Goal: Find specific page/section: Find specific page/section

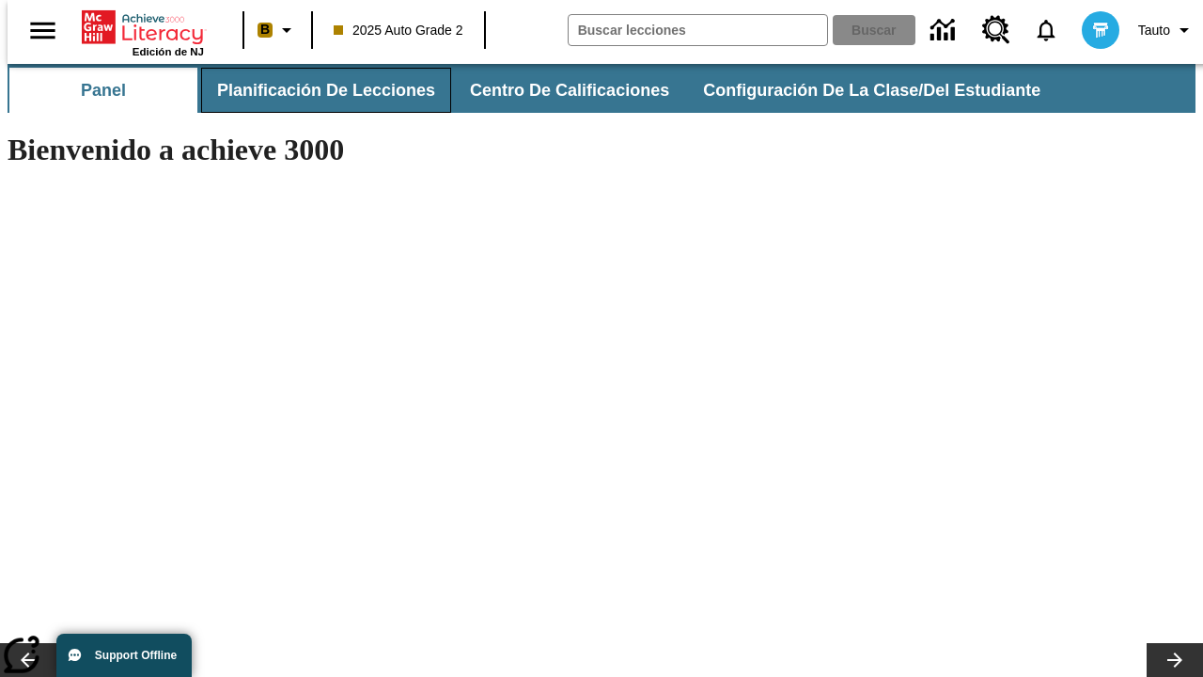
click at [315, 90] on span "Planificación de lecciones" at bounding box center [326, 91] width 218 height 22
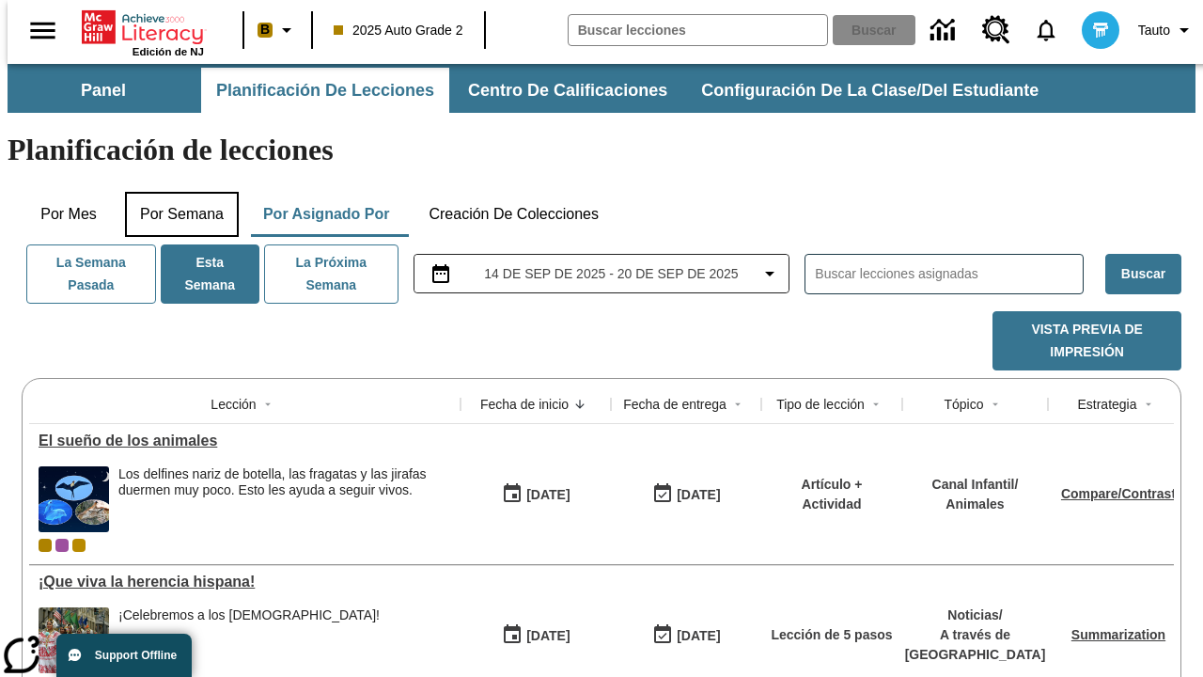
click at [176, 192] on button "Por semana" at bounding box center [182, 214] width 114 height 45
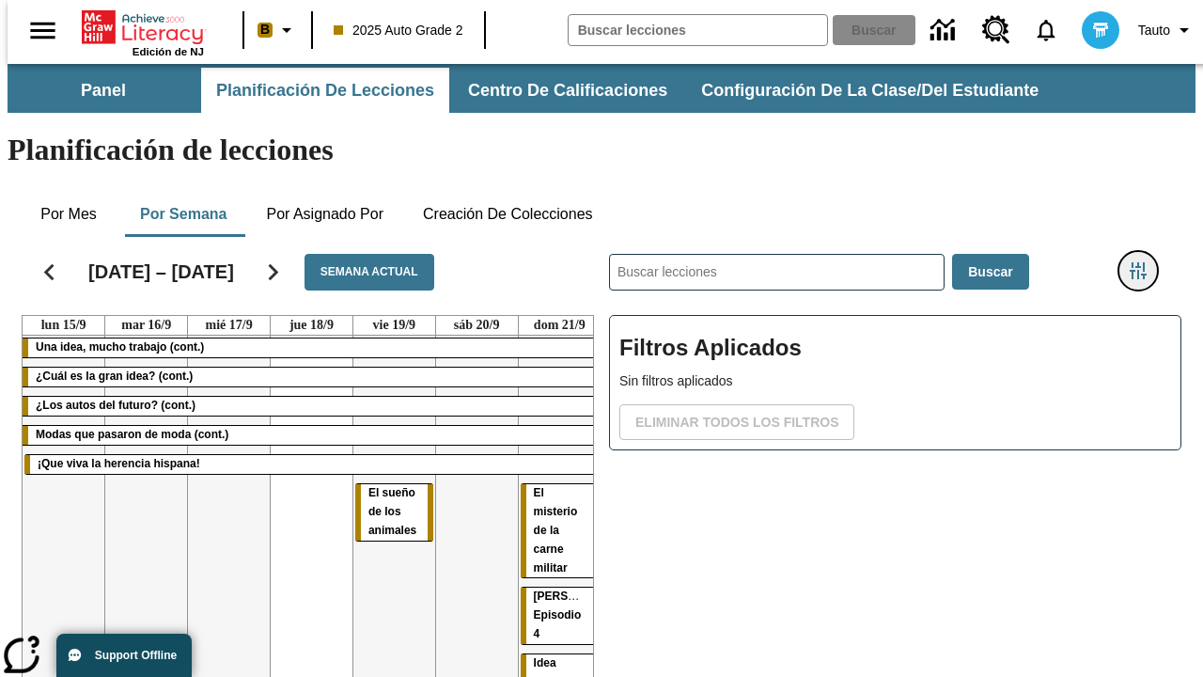
click at [1145, 262] on icon "Menú lateral de filtros" at bounding box center [1138, 270] width 17 height 17
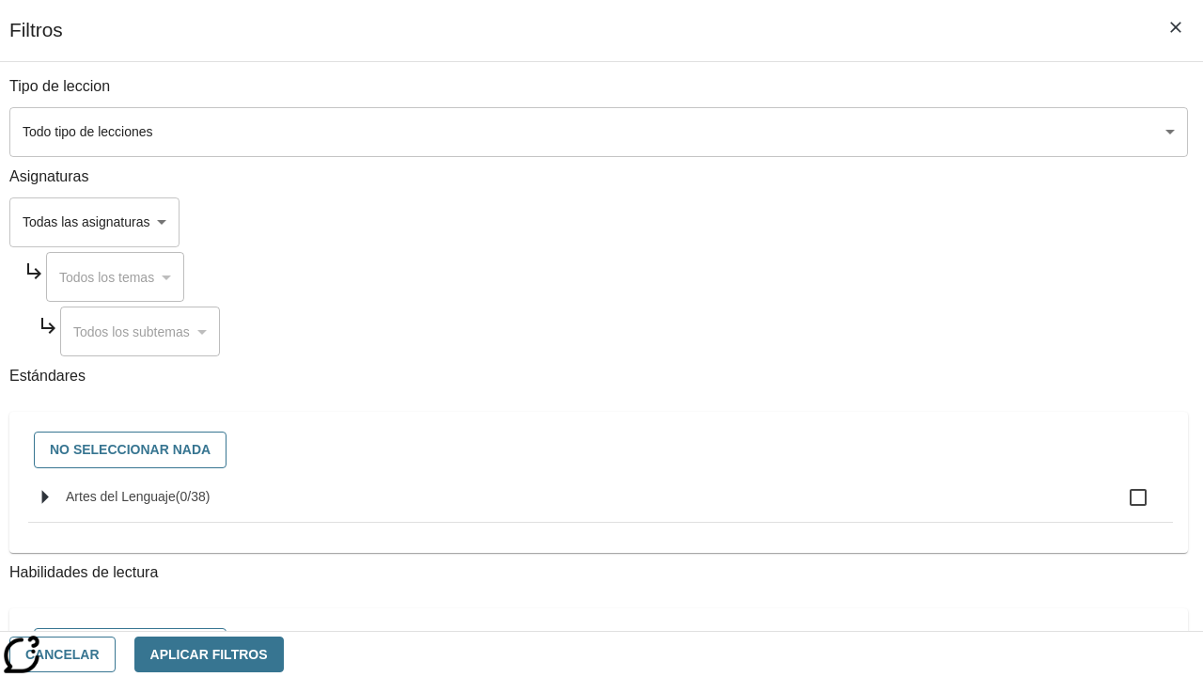
click at [829, 222] on body "Saltar al contenido principal Edición de NJ B 2025 Auto Grade 2 Buscar 0 Tauto …" at bounding box center [602, 466] width 1188 height 804
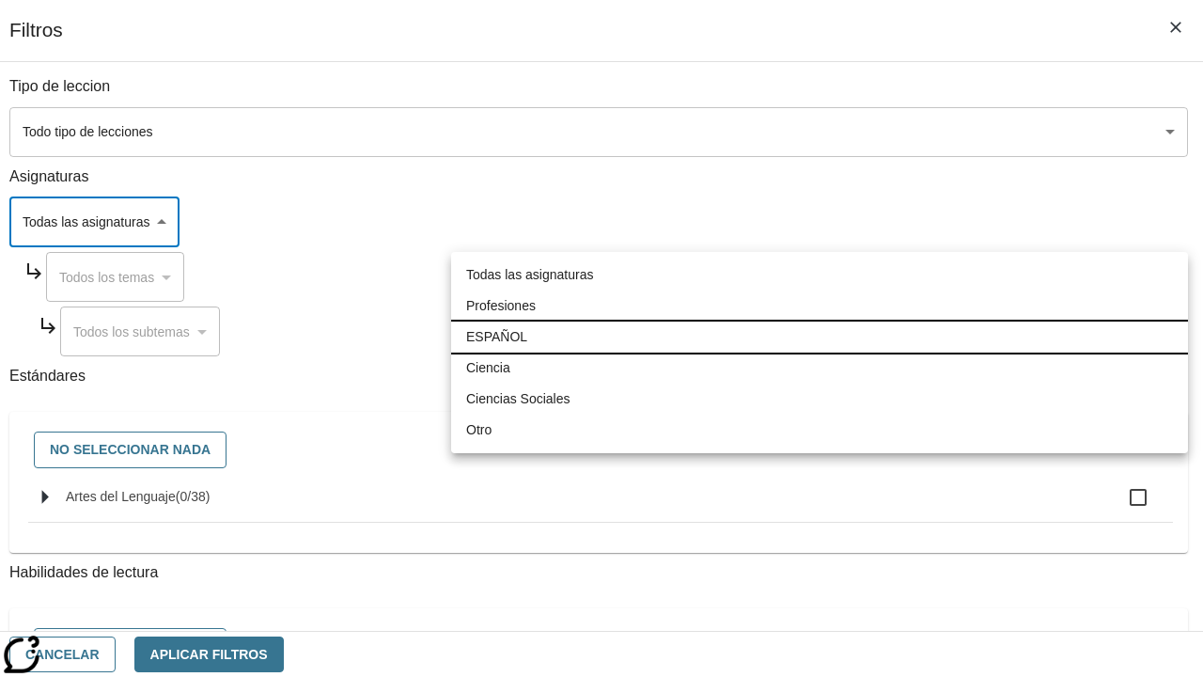
click at [820, 337] on li "ESPAÑOL" at bounding box center [819, 337] width 737 height 31
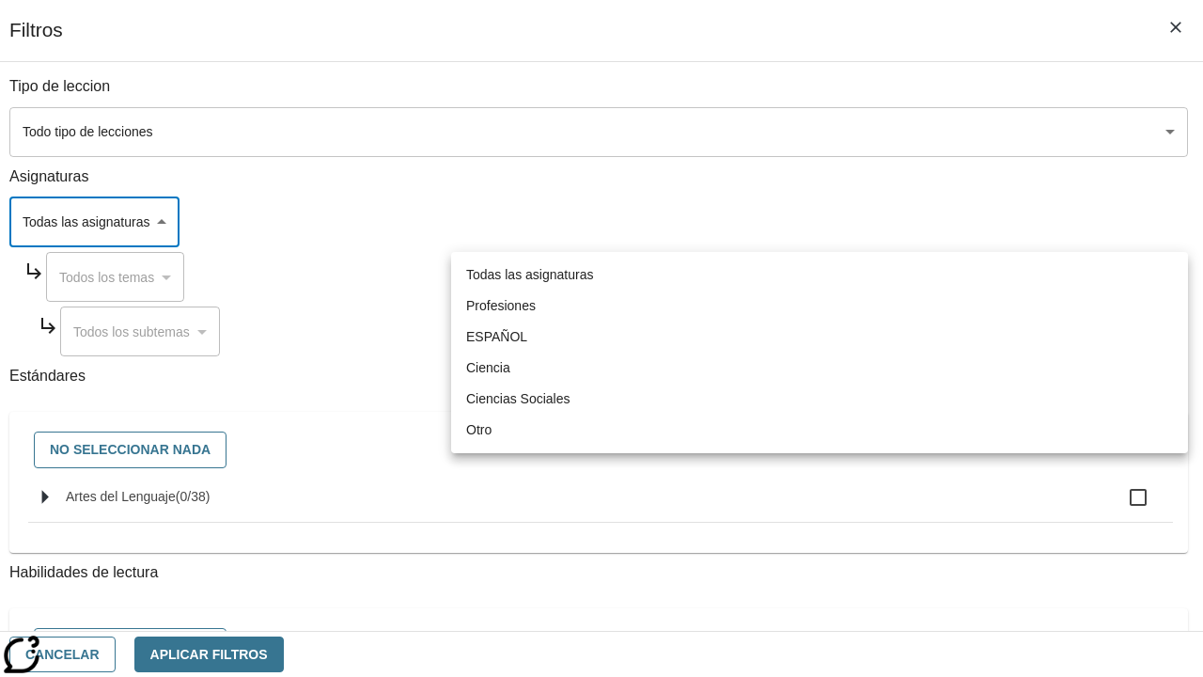
type input "1"
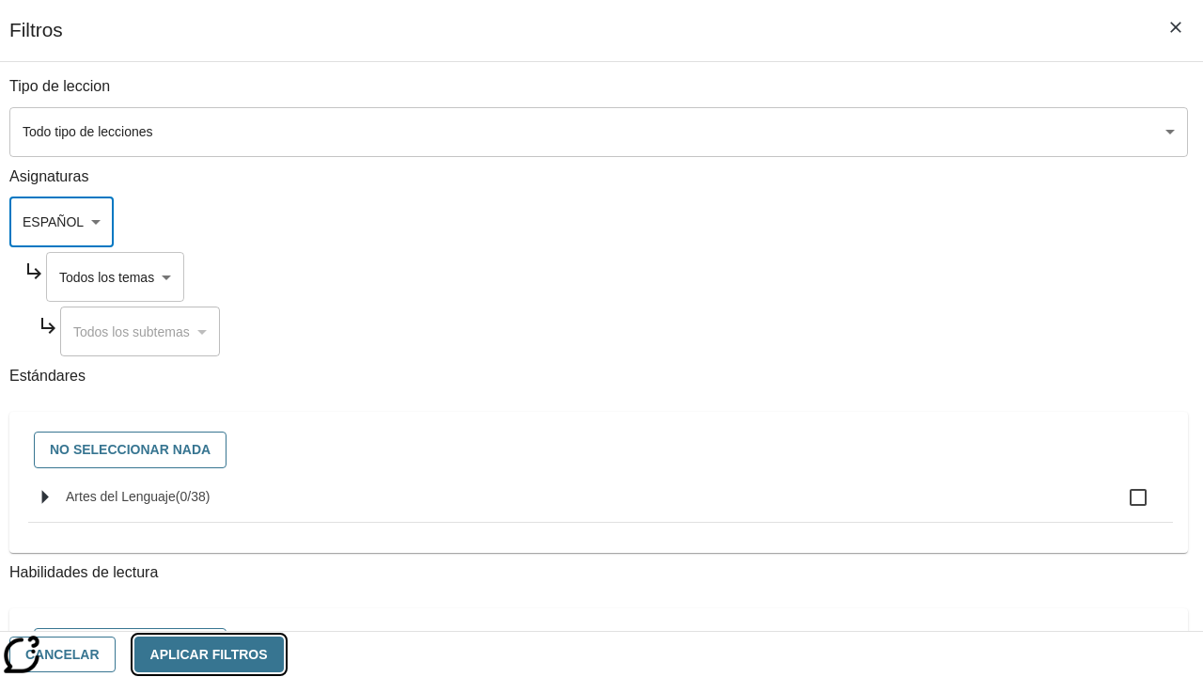
click at [284, 653] on button "Aplicar Filtros" at bounding box center [208, 654] width 149 height 37
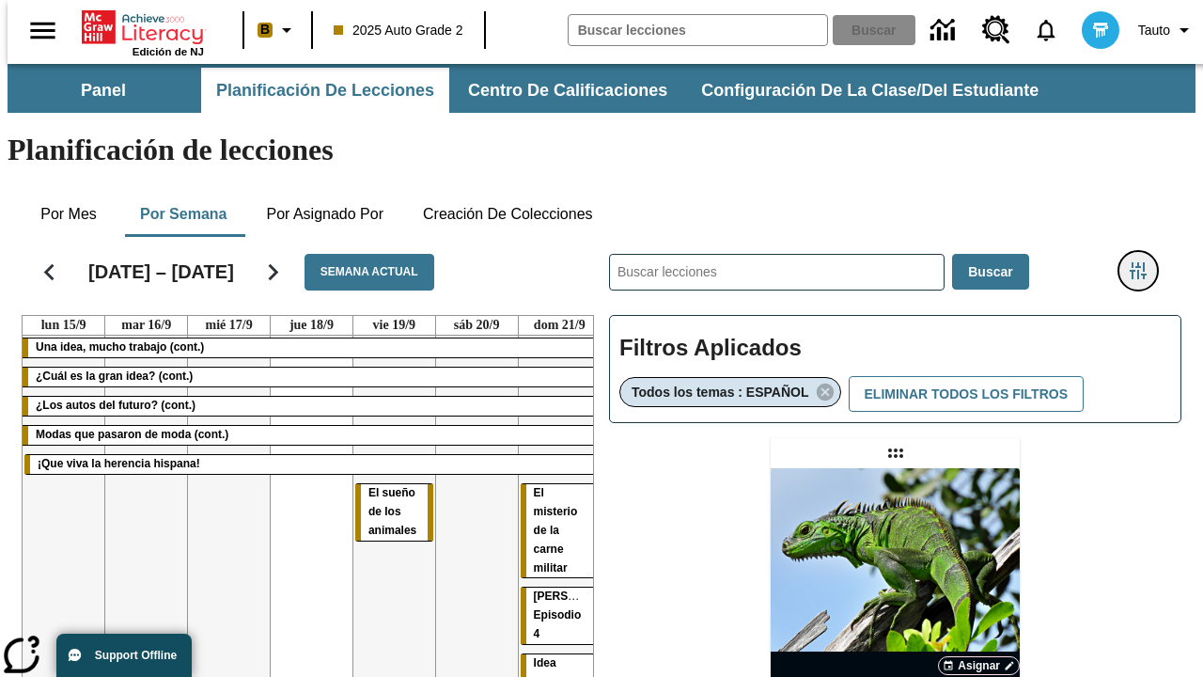
click at [1145, 262] on icon "Menú lateral de filtros" at bounding box center [1138, 270] width 17 height 17
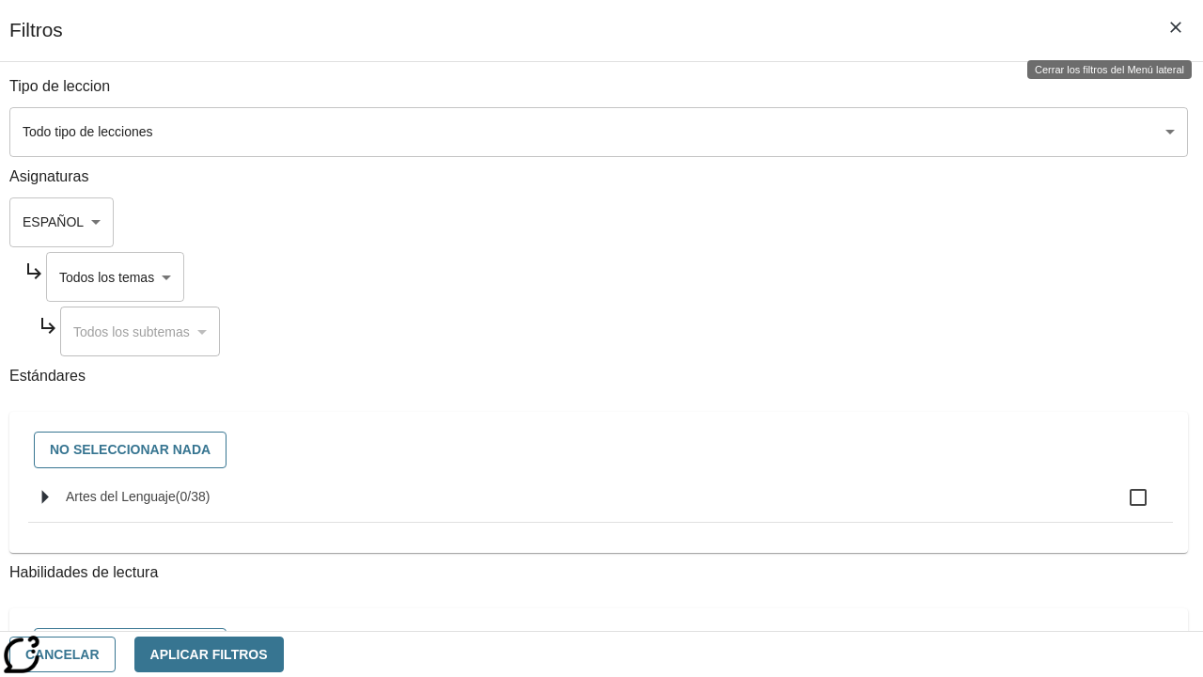
click at [847, 276] on body "Saltar al contenido principal Edición de NJ B 2025 Auto Grade 2 Buscar 0 Tauto …" at bounding box center [602, 554] width 1188 height 981
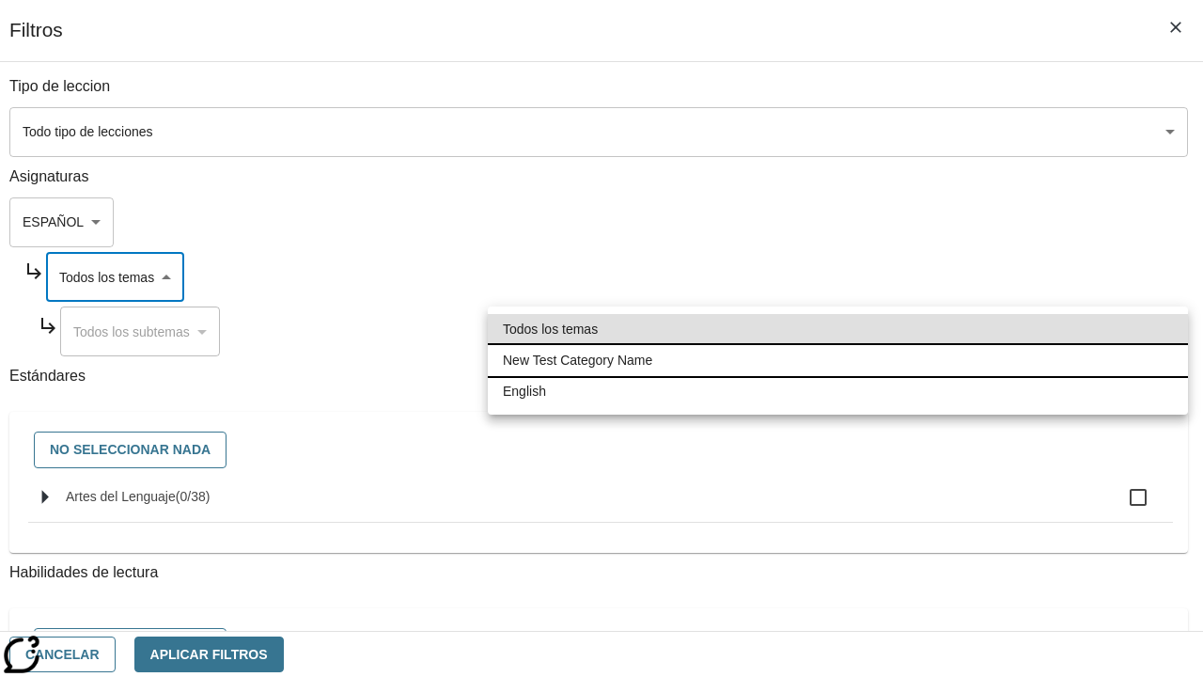
click at [838, 360] on li "New Test Category Name" at bounding box center [838, 360] width 700 height 31
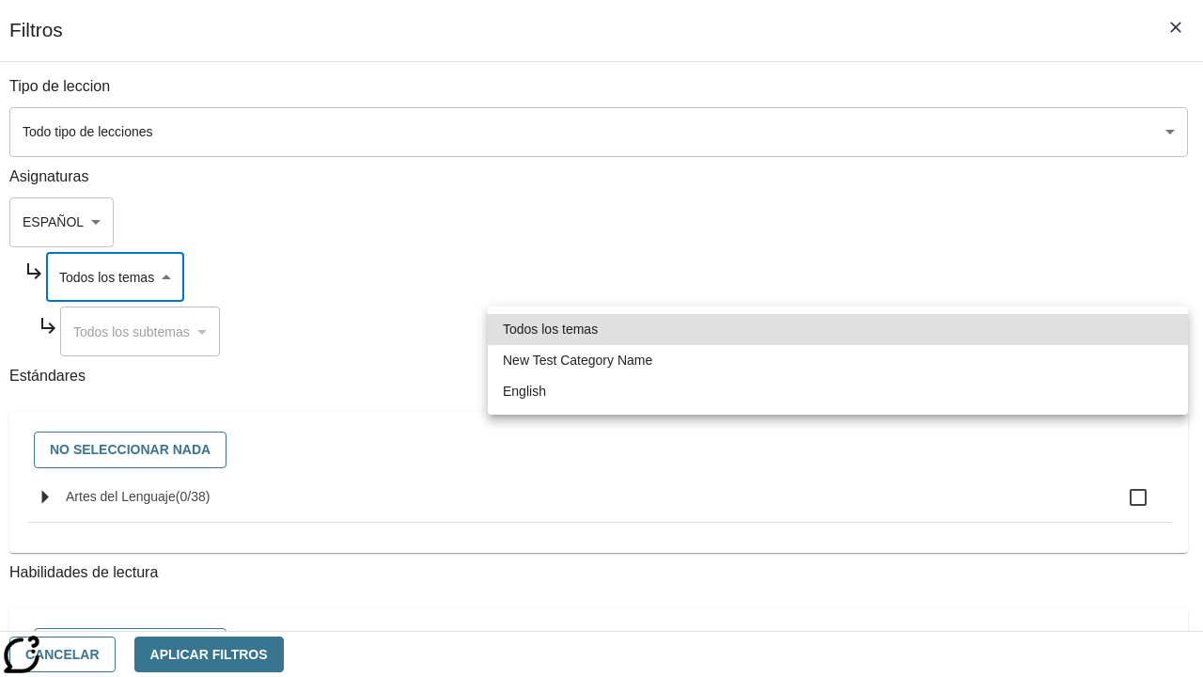
type input "265"
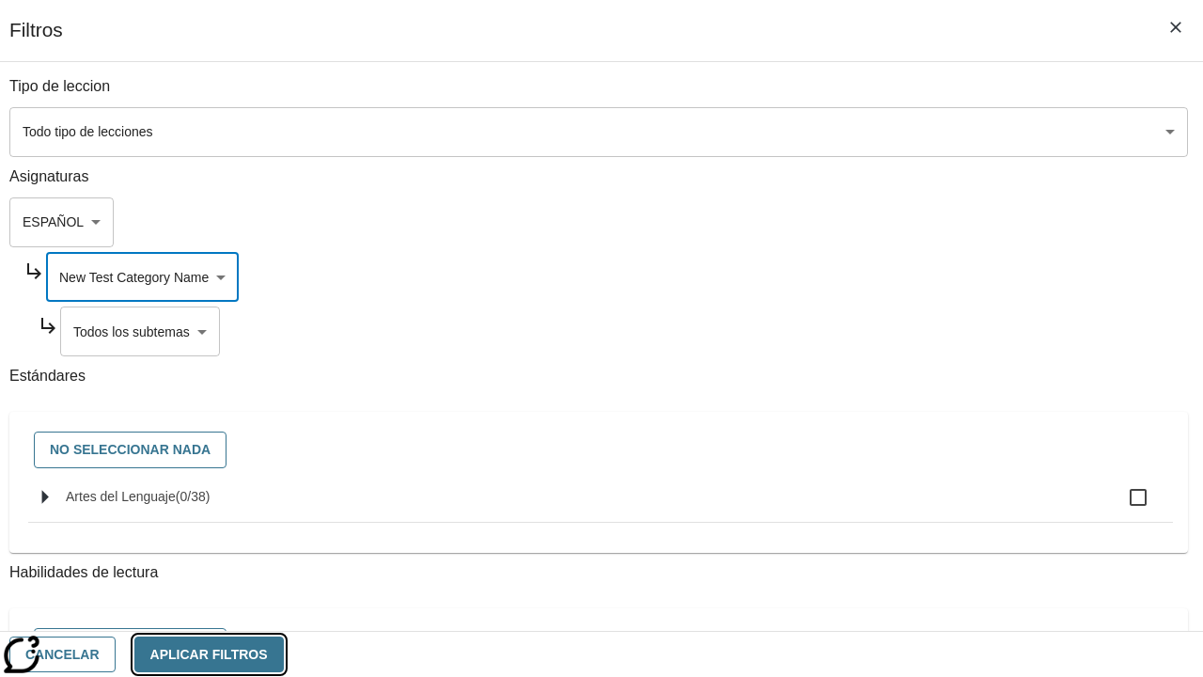
click at [284, 653] on button "Aplicar Filtros" at bounding box center [208, 654] width 149 height 37
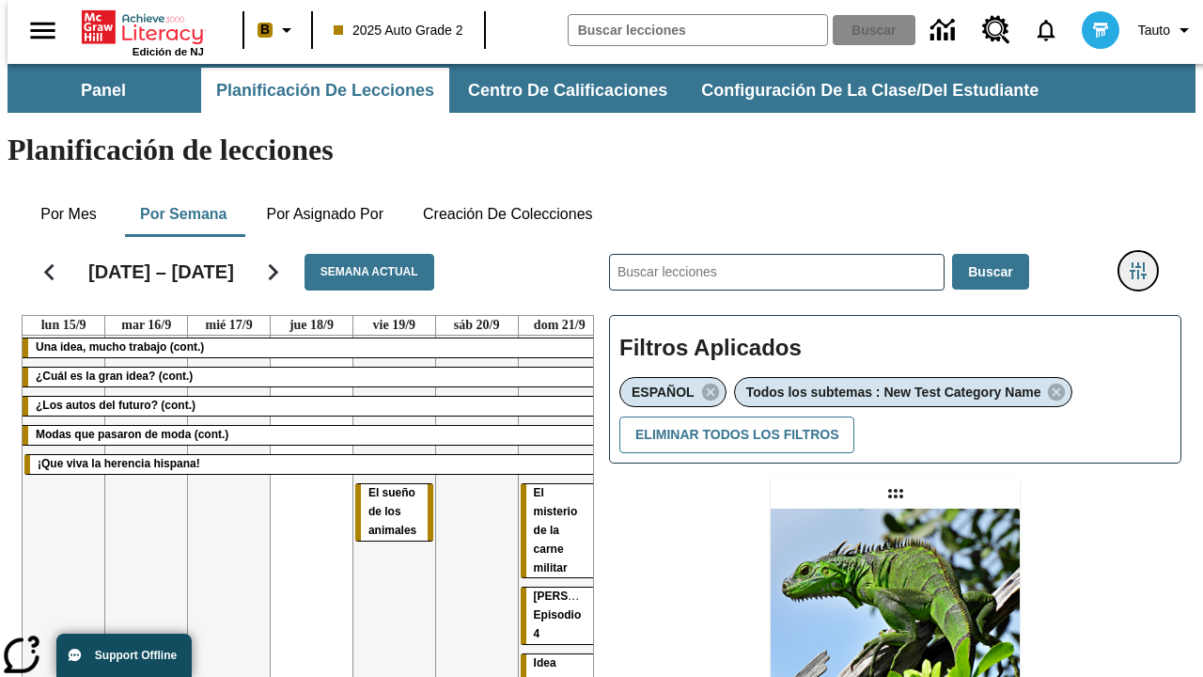
click at [1145, 262] on icon "Menú lateral de filtros" at bounding box center [1138, 270] width 17 height 17
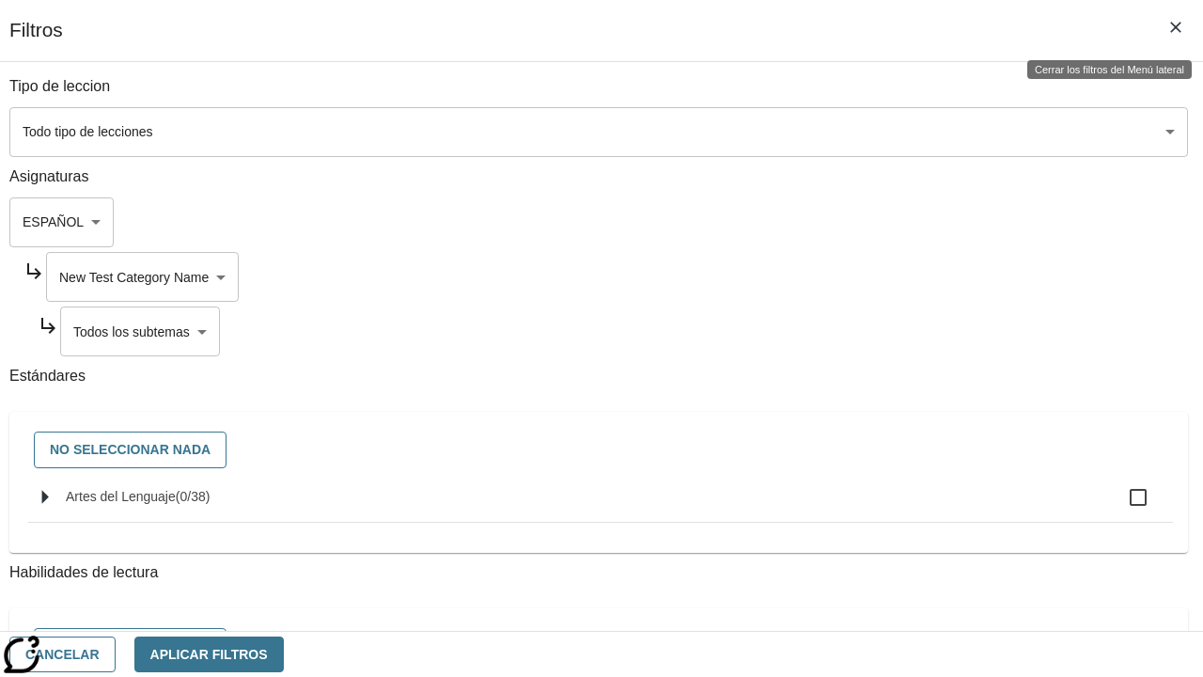
click at [855, 331] on body "Saltar al contenido principal Edición de NJ B 2025 Auto Grade 2 Buscar 0 Tauto …" at bounding box center [602, 574] width 1188 height 1021
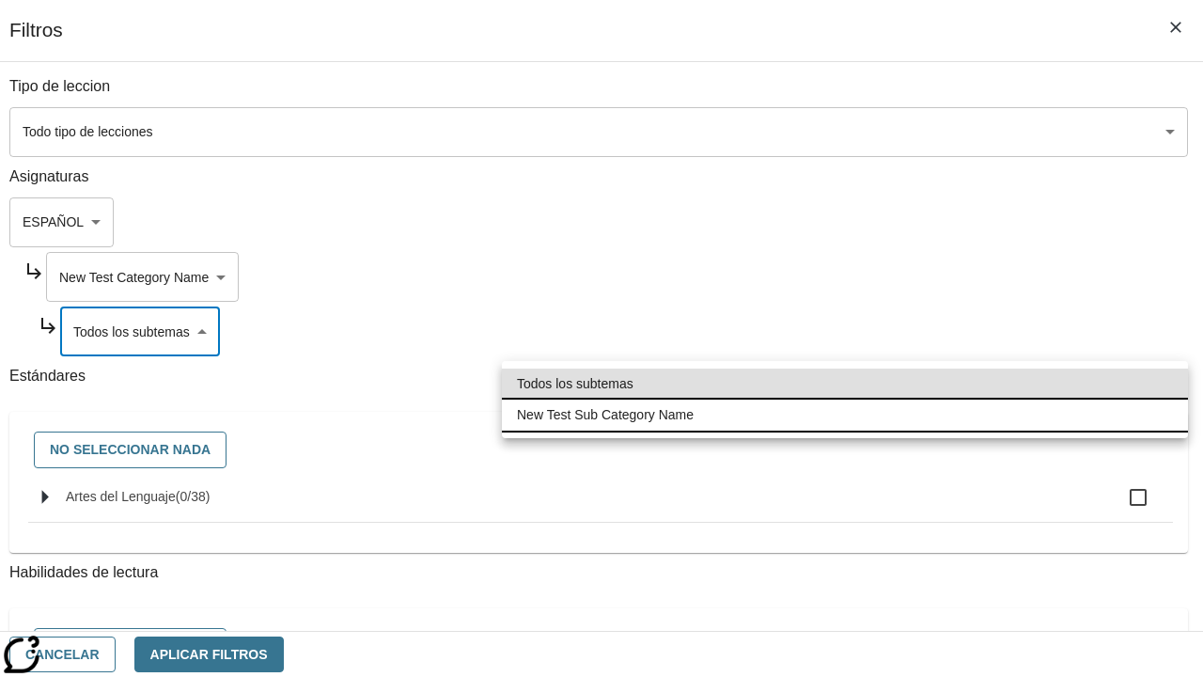
click at [845, 415] on li "New Test Sub Category Name" at bounding box center [845, 415] width 686 height 31
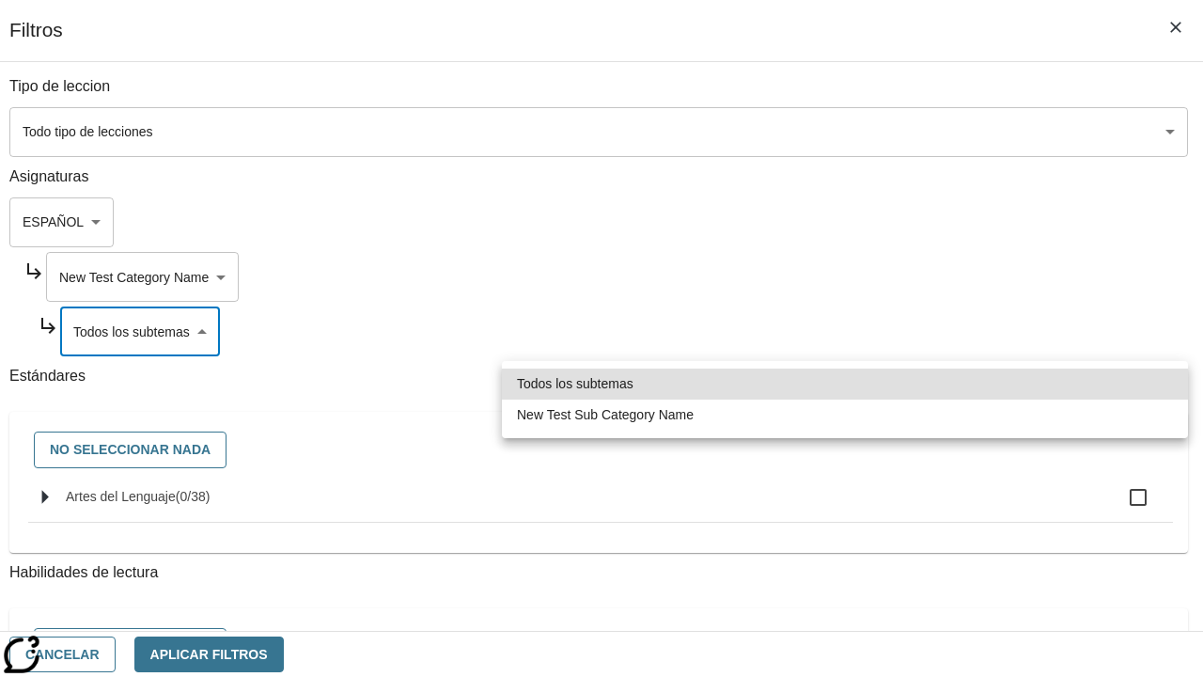
type input "2232"
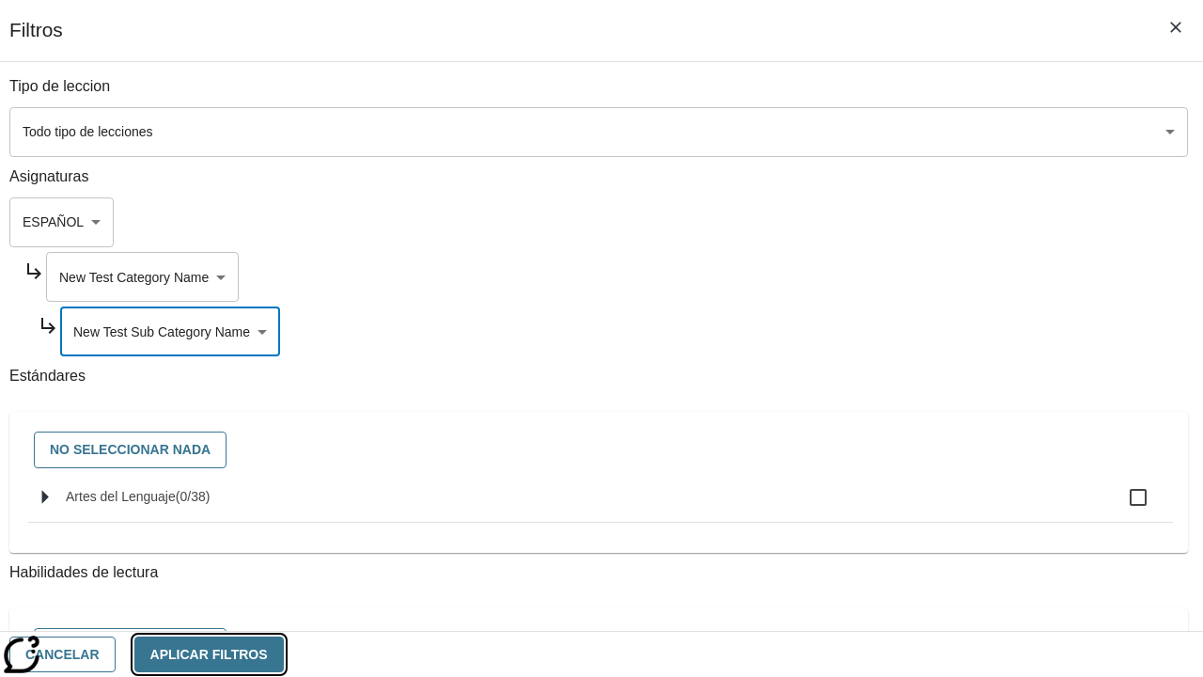
click at [284, 653] on button "Aplicar Filtros" at bounding box center [208, 654] width 149 height 37
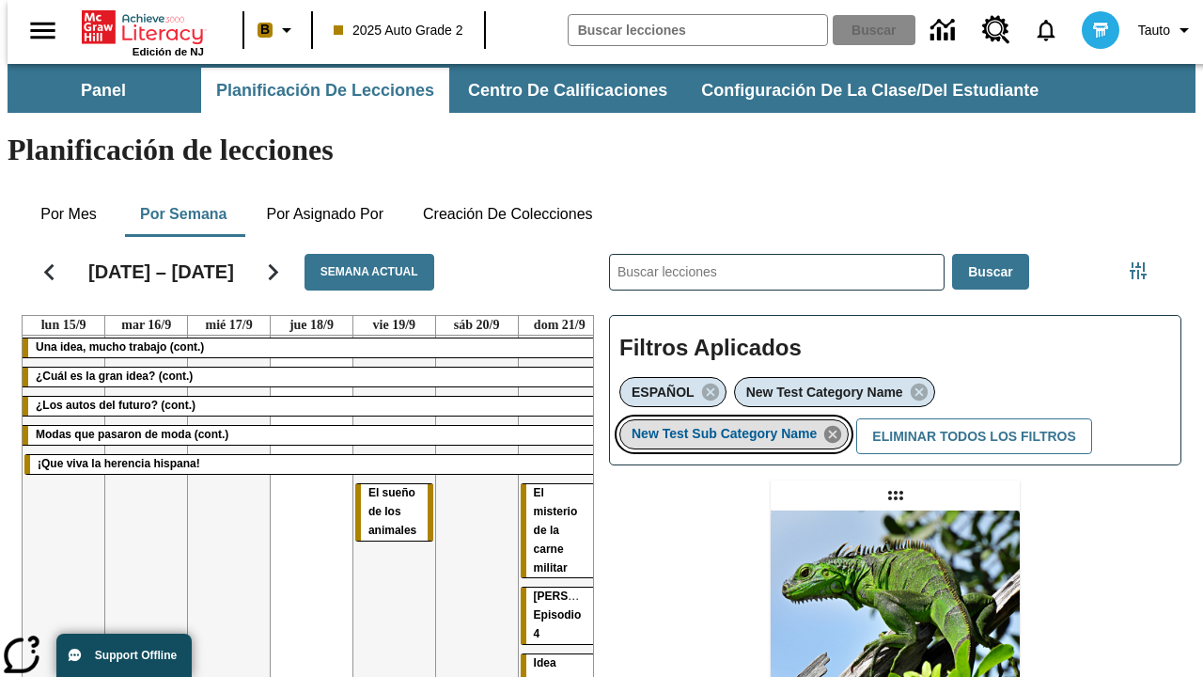
click at [839, 424] on icon "Eliminar New Test Sub Category Name el ítem seleccionado del filtro" at bounding box center [833, 434] width 21 height 21
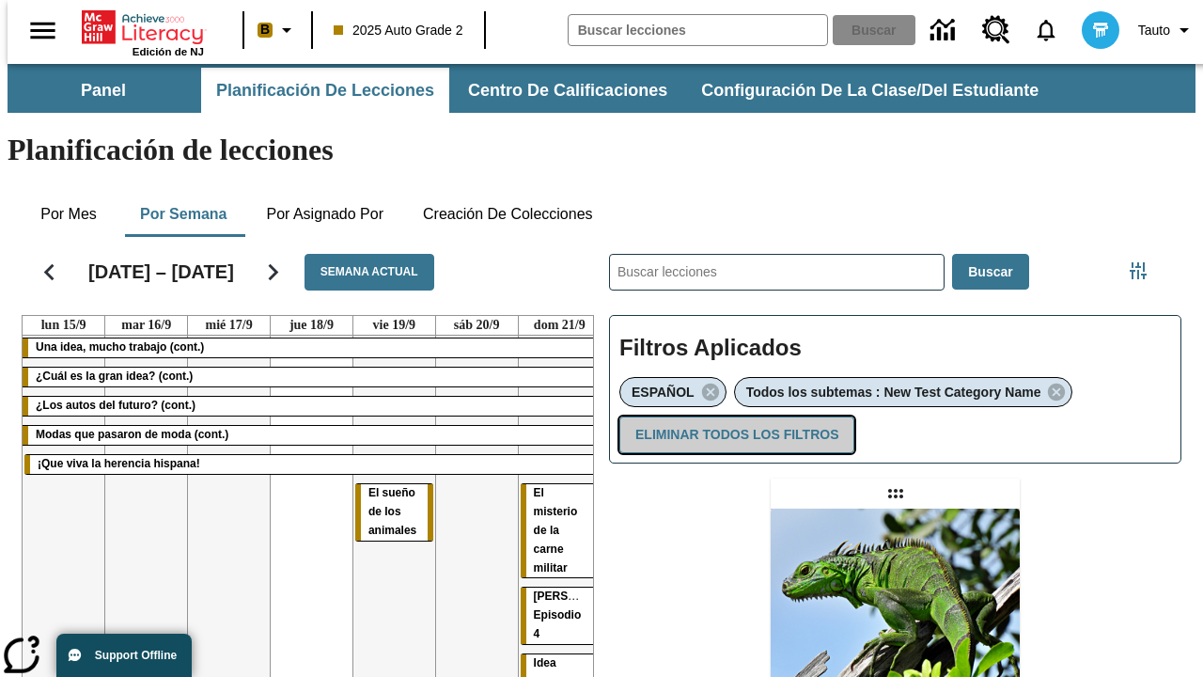
click at [733, 416] on button "Eliminar todos los filtros" at bounding box center [737, 434] width 235 height 37
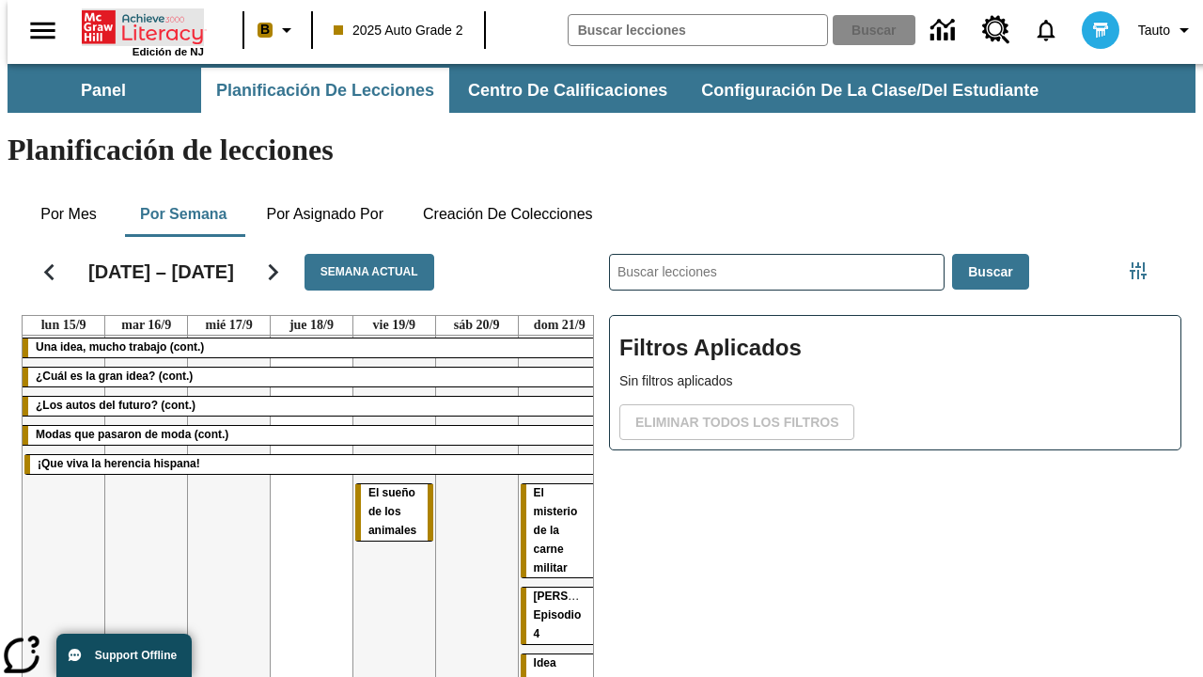
click at [135, 25] on icon "Portada" at bounding box center [144, 27] width 125 height 38
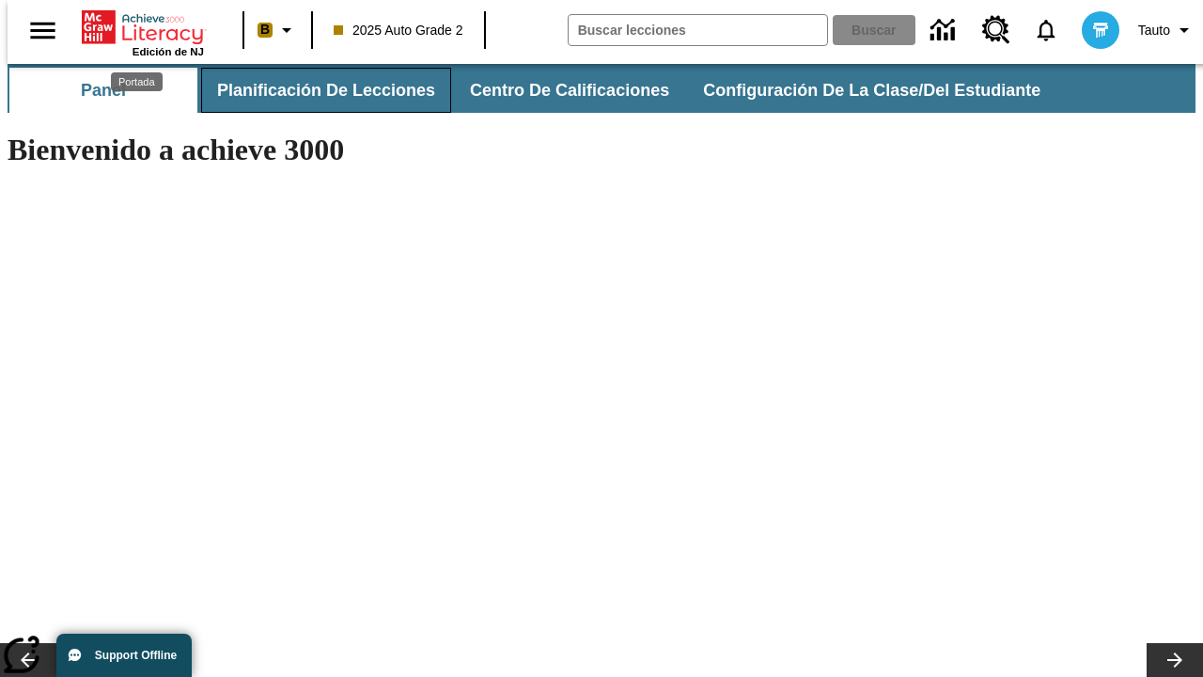
click at [315, 90] on span "Planificación de lecciones" at bounding box center [326, 91] width 218 height 22
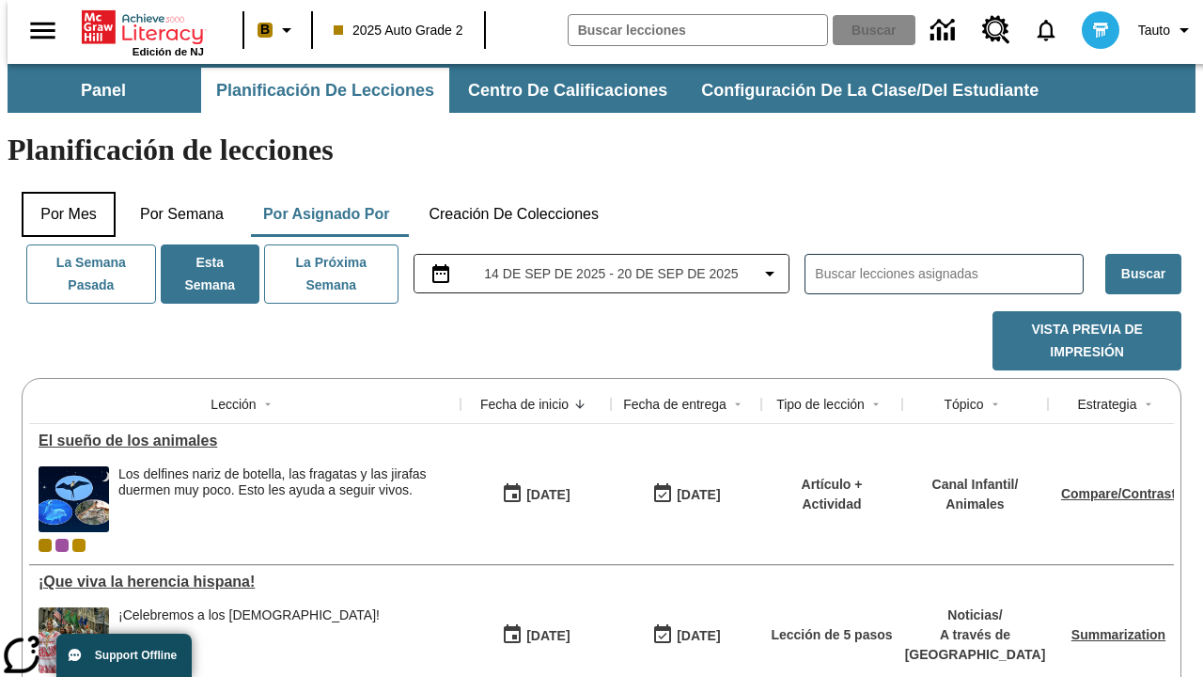
click at [61, 192] on button "Por mes" at bounding box center [69, 214] width 94 height 45
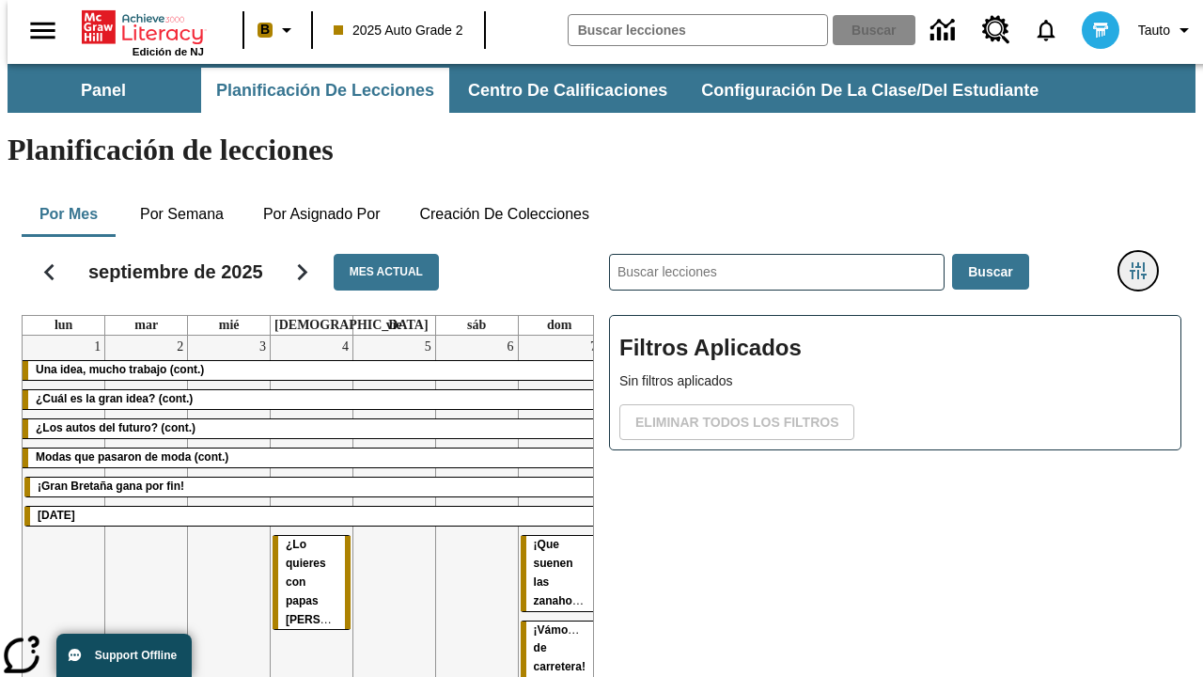
click at [1145, 262] on icon "Menú lateral de filtros" at bounding box center [1138, 270] width 17 height 17
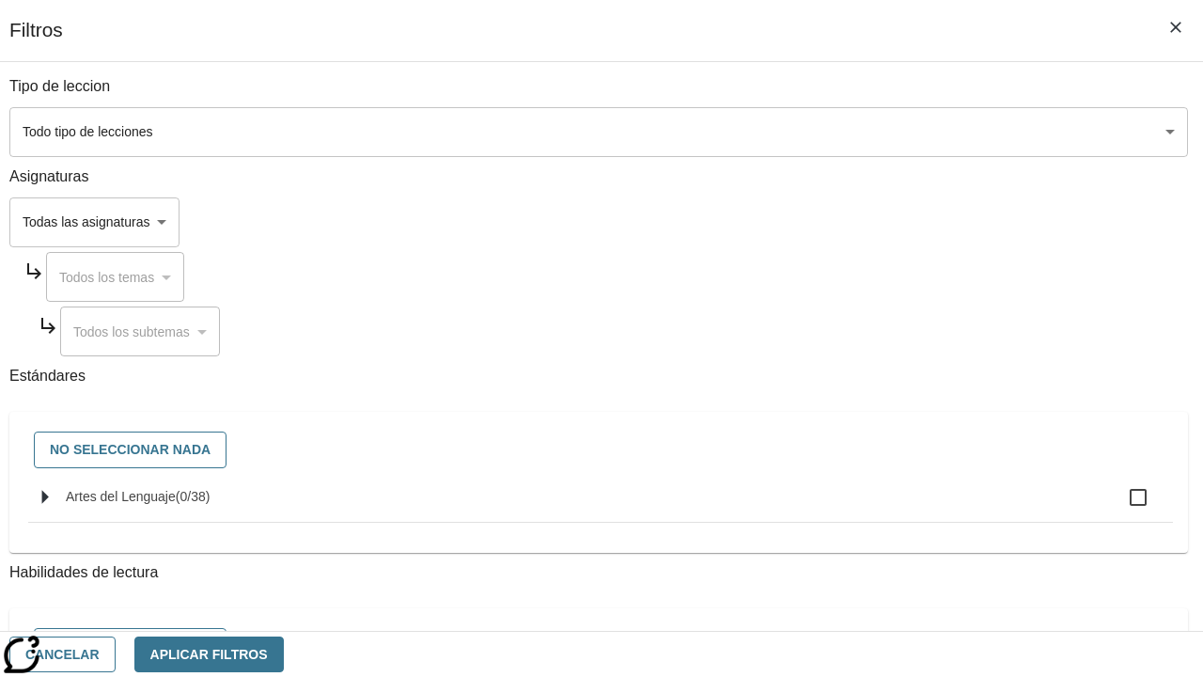
click at [829, 222] on body "Saltar al contenido principal Edición de NJ B 2025 Auto Grade 2 Buscar 0 Tauto …" at bounding box center [602, 466] width 1188 height 804
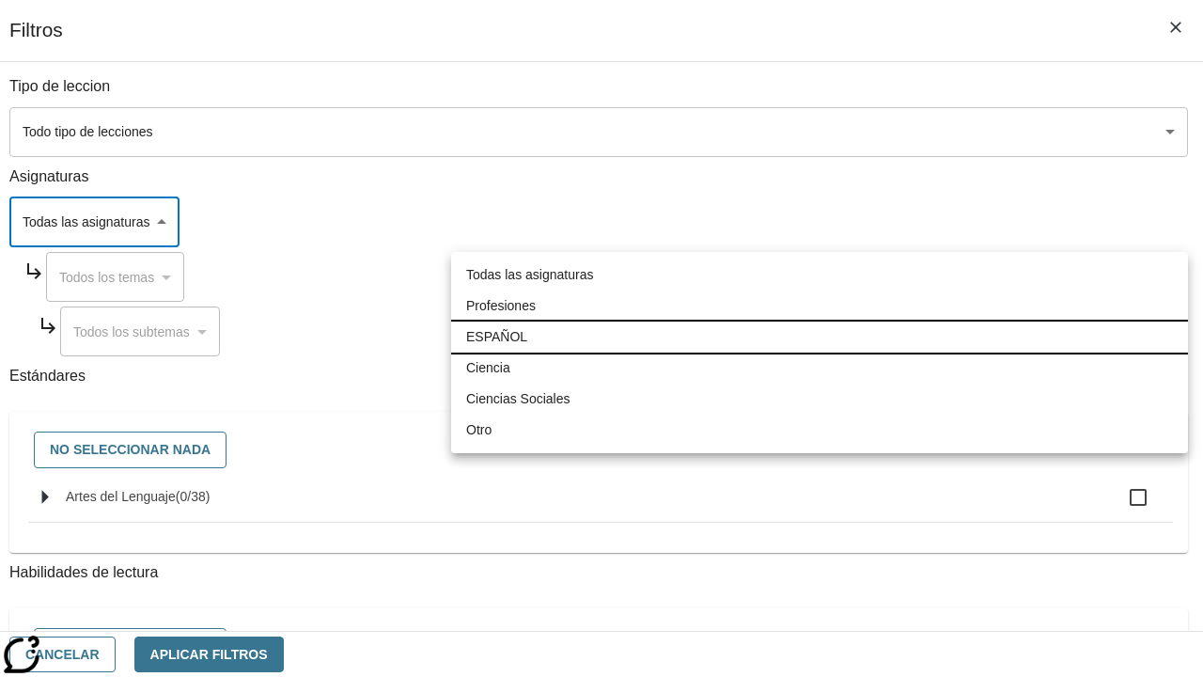
click at [820, 337] on li "ESPAÑOL" at bounding box center [819, 337] width 737 height 31
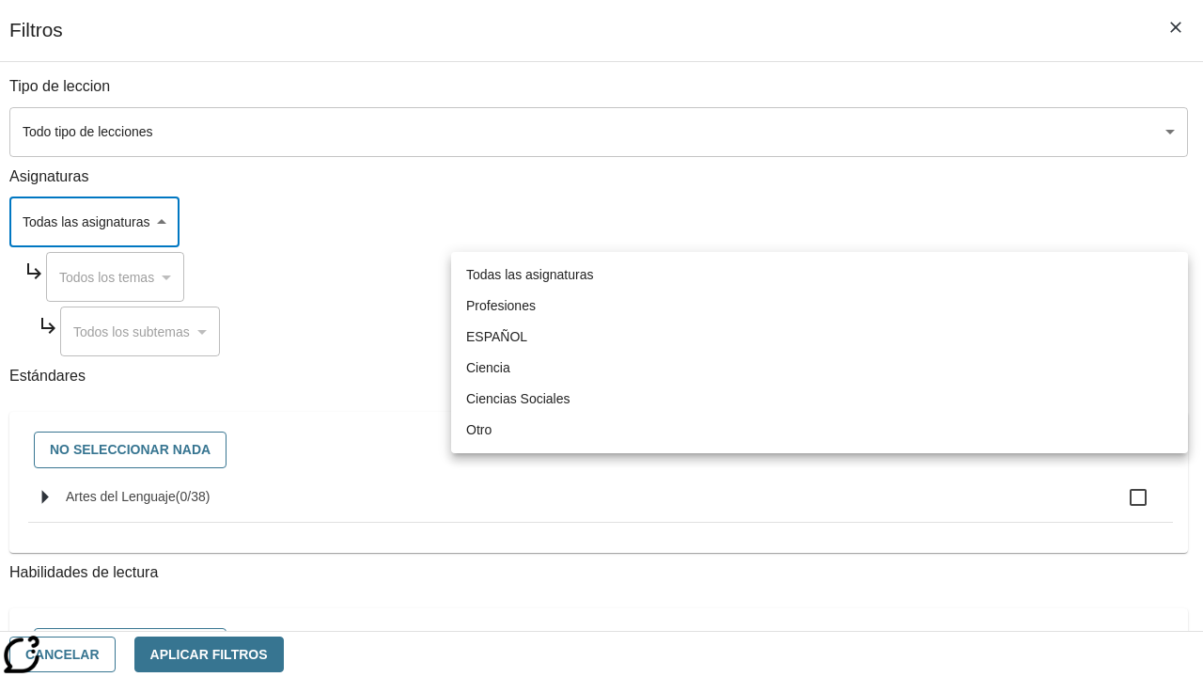
type input "1"
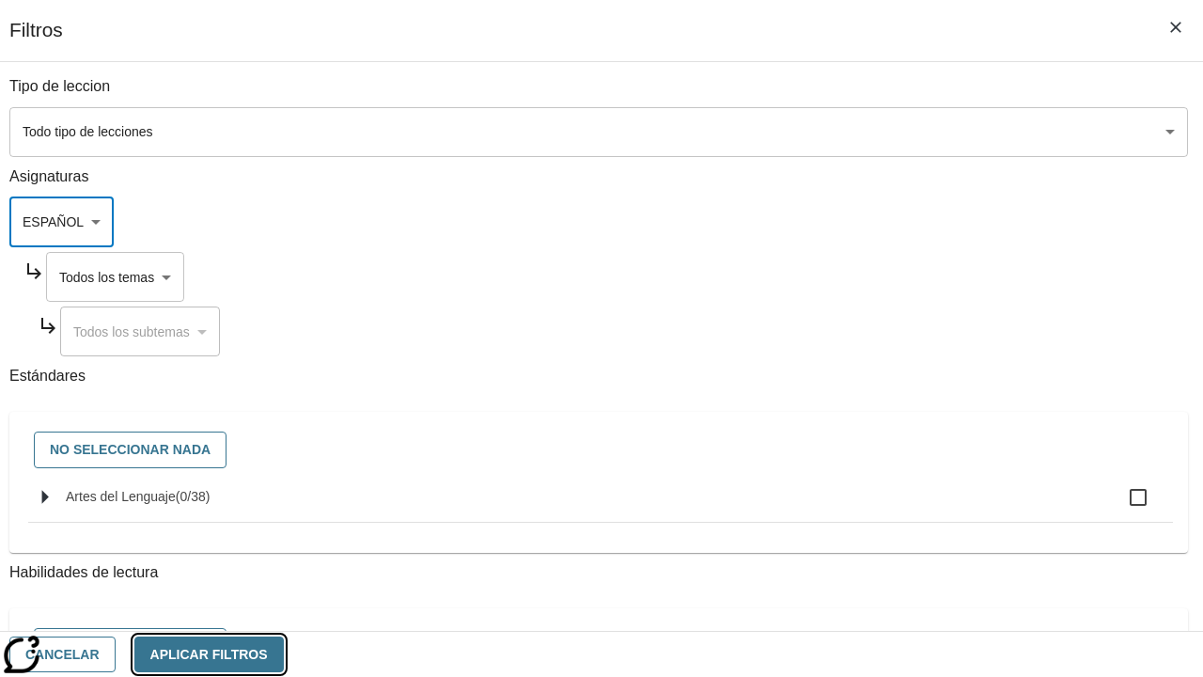
click at [284, 653] on button "Aplicar Filtros" at bounding box center [208, 654] width 149 height 37
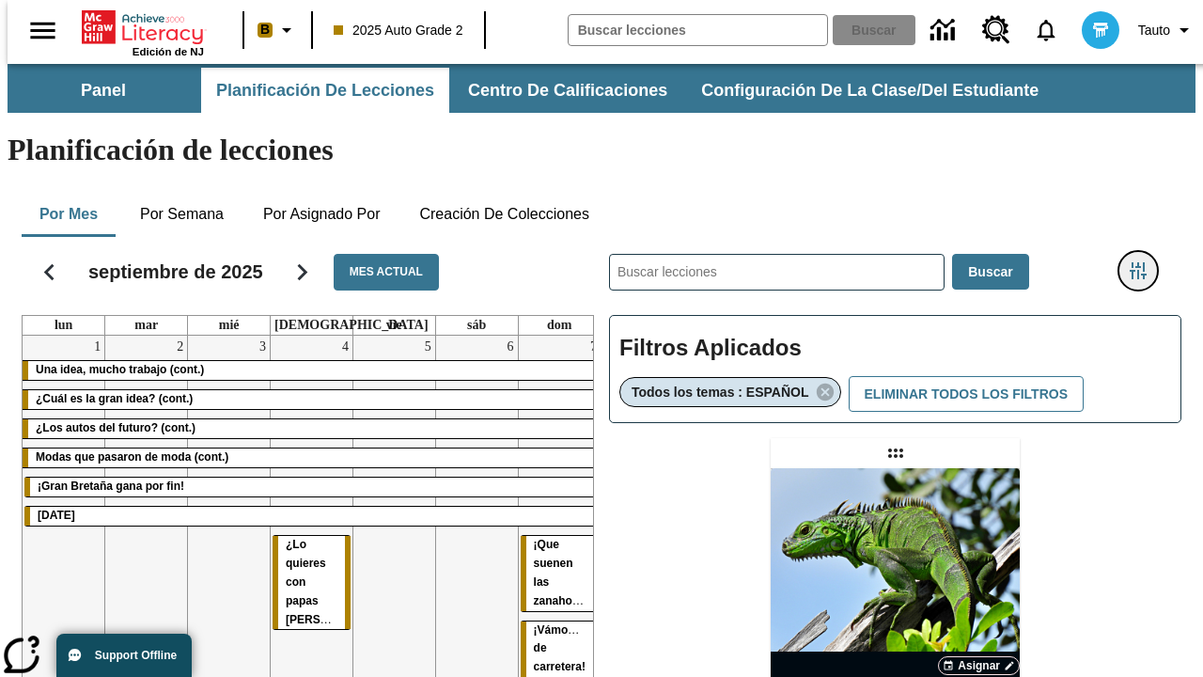
click at [1145, 262] on icon "Menú lateral de filtros" at bounding box center [1138, 270] width 17 height 17
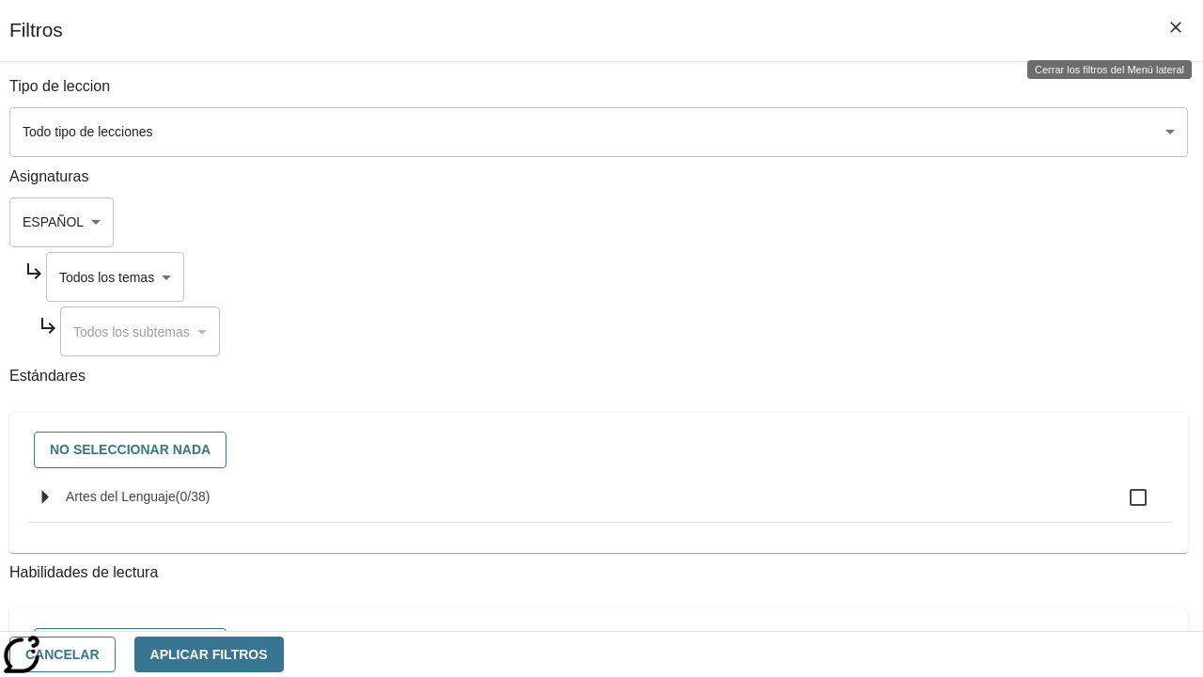
click at [847, 276] on body "Saltar al contenido principal Edición de NJ B 2025 Auto Grade 2 Buscar 0 Tauto …" at bounding box center [602, 554] width 1188 height 981
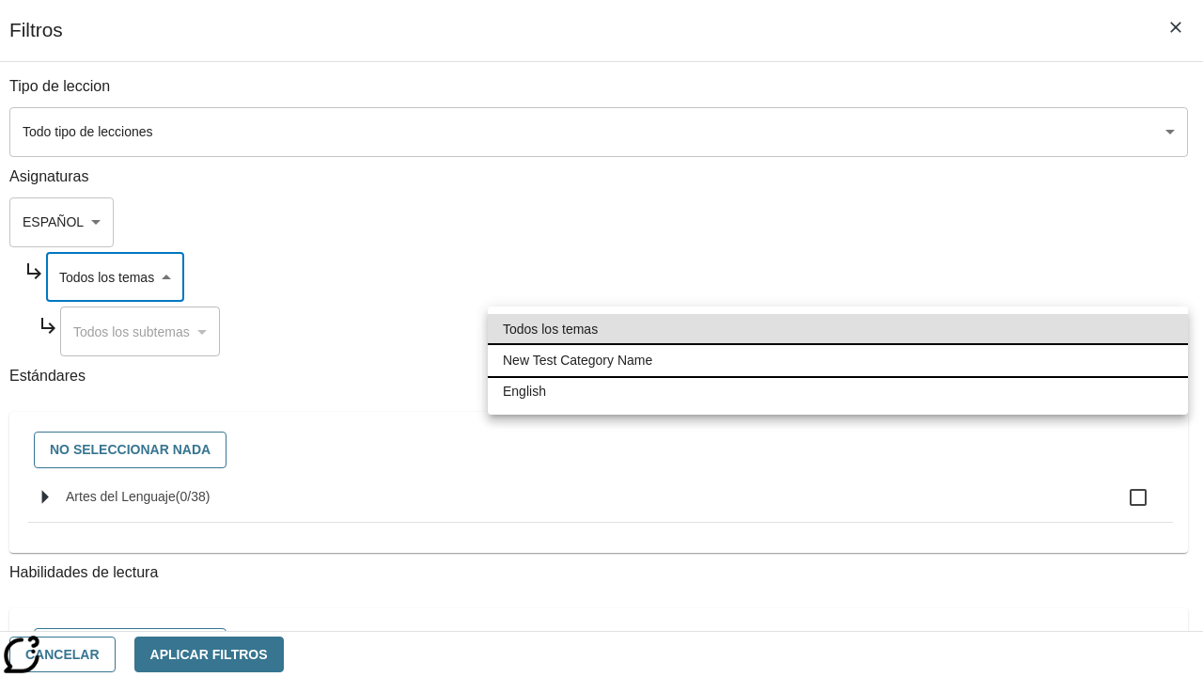
click at [838, 360] on li "New Test Category Name" at bounding box center [838, 360] width 700 height 31
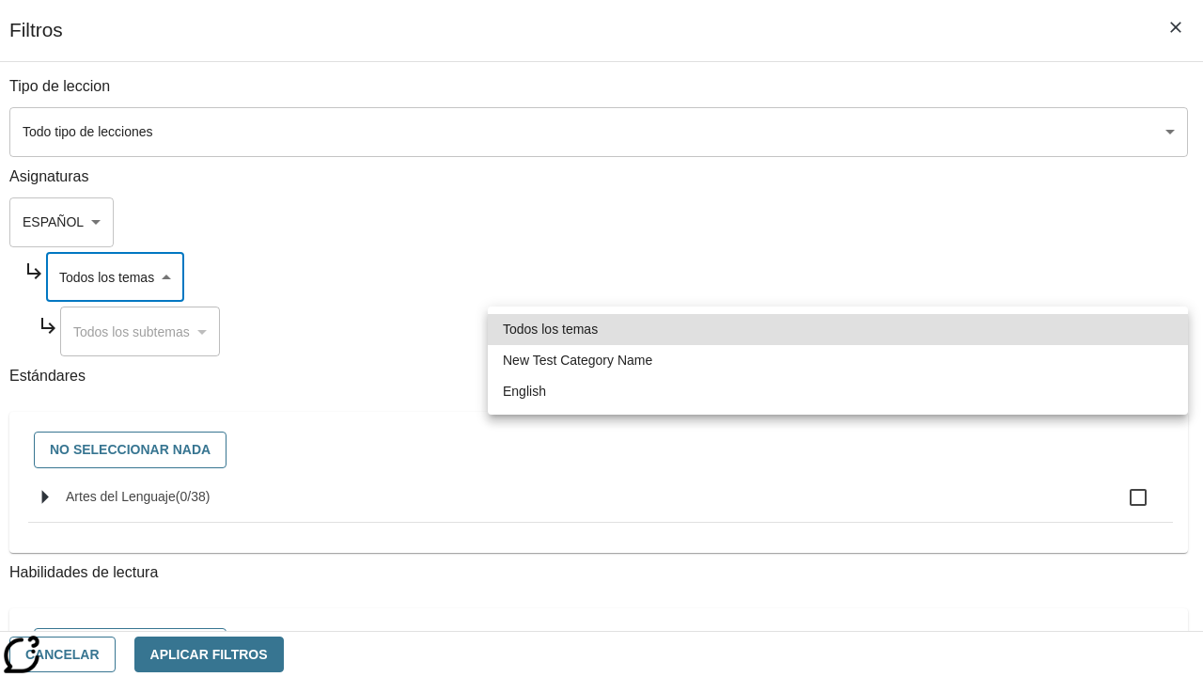
type input "265"
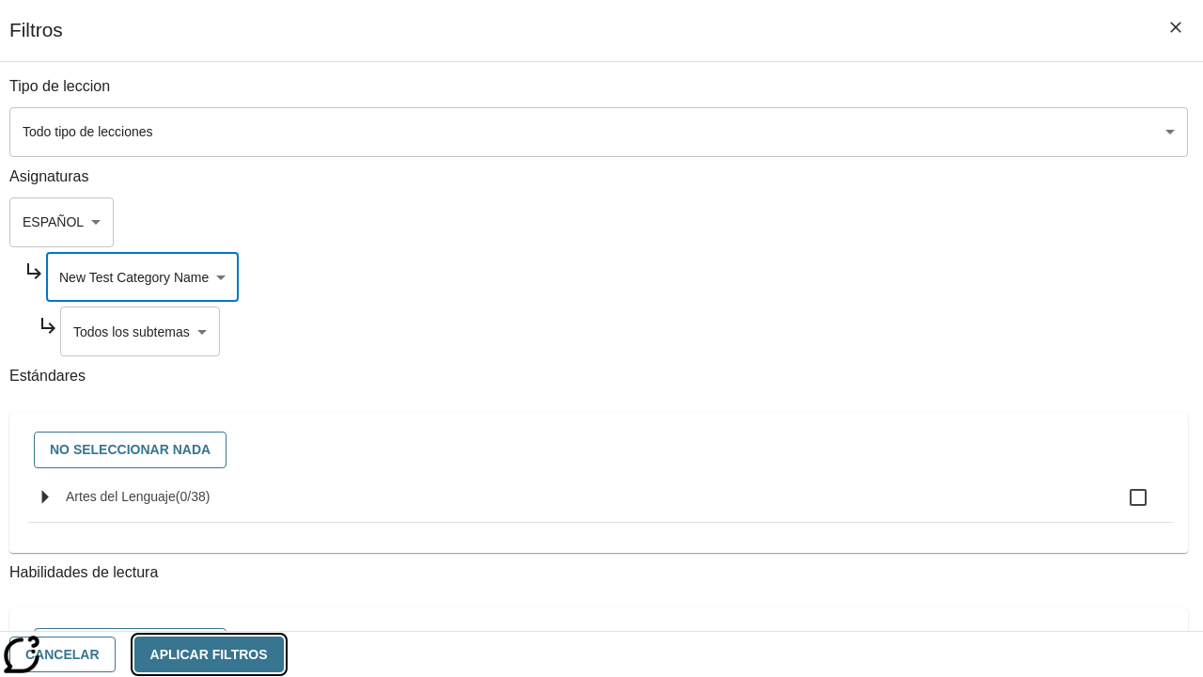
click at [284, 653] on button "Aplicar Filtros" at bounding box center [208, 654] width 149 height 37
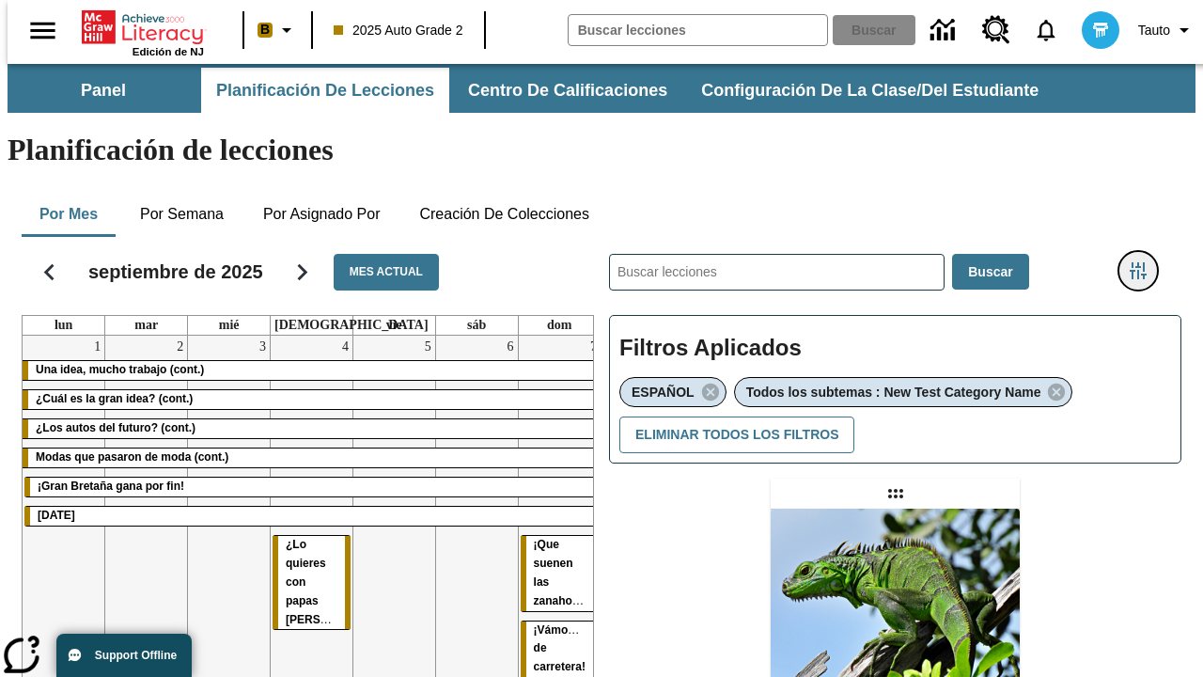
click at [1145, 262] on icon "Menú lateral de filtros" at bounding box center [1138, 270] width 17 height 17
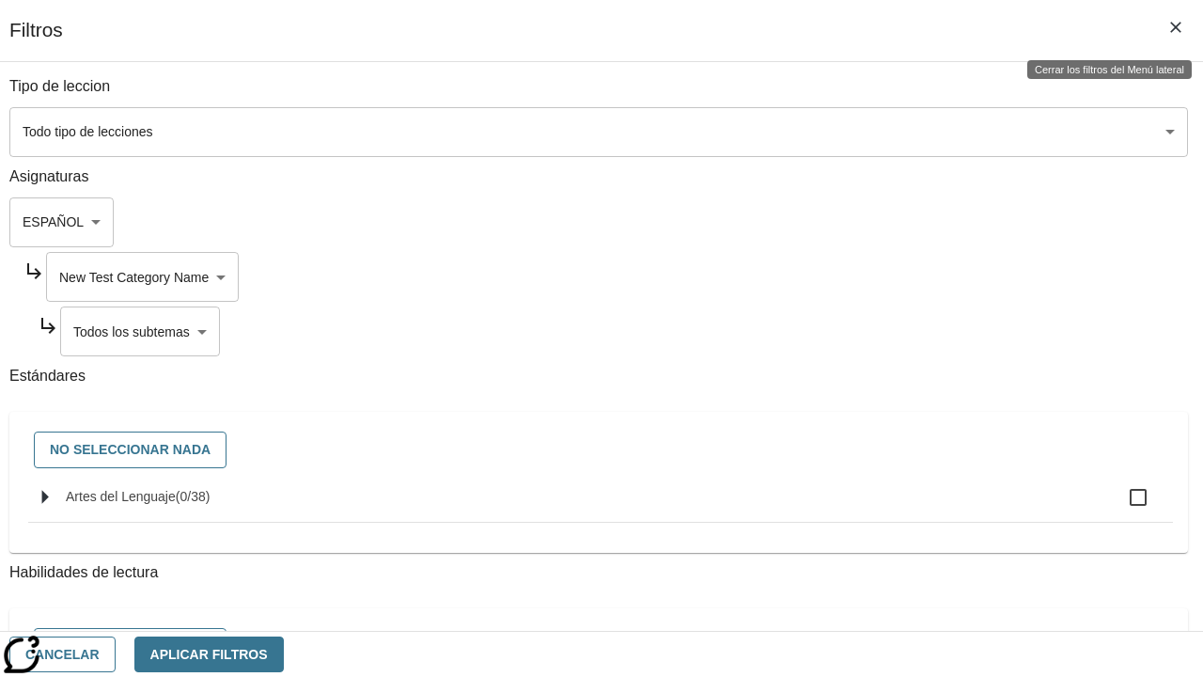
click at [855, 331] on body "Saltar al contenido principal Edición de NJ B 2025 Auto Grade 2 Buscar 0 Tauto …" at bounding box center [602, 574] width 1188 height 1021
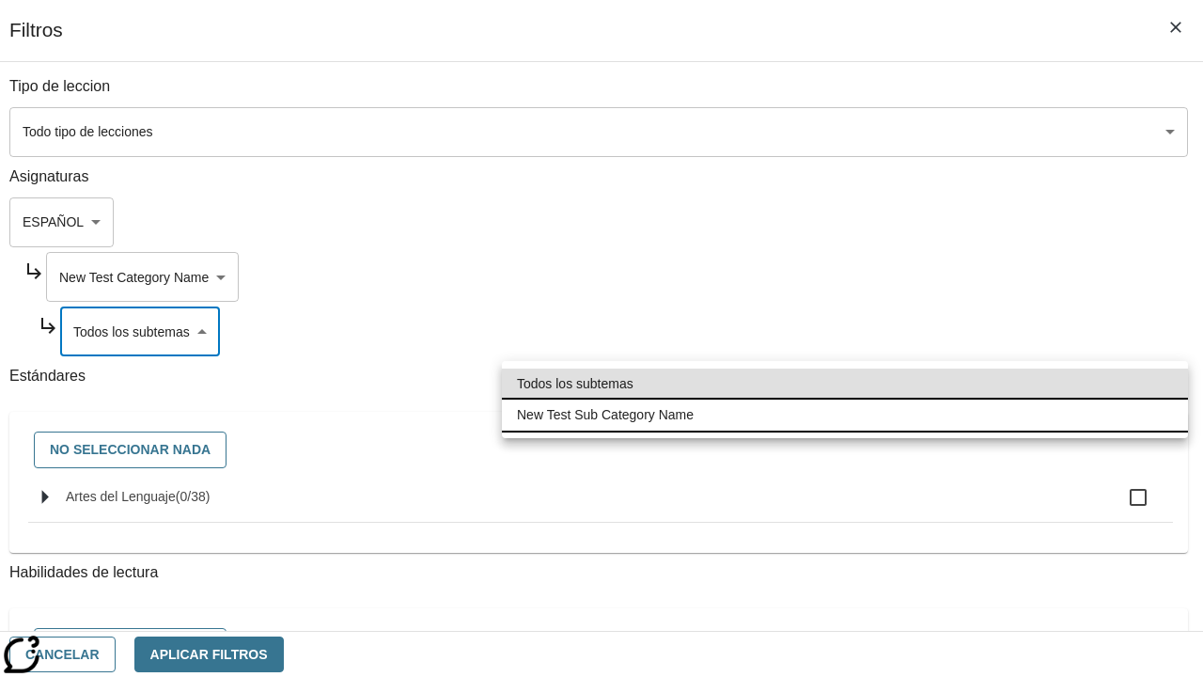
click at [845, 415] on li "New Test Sub Category Name" at bounding box center [845, 415] width 686 height 31
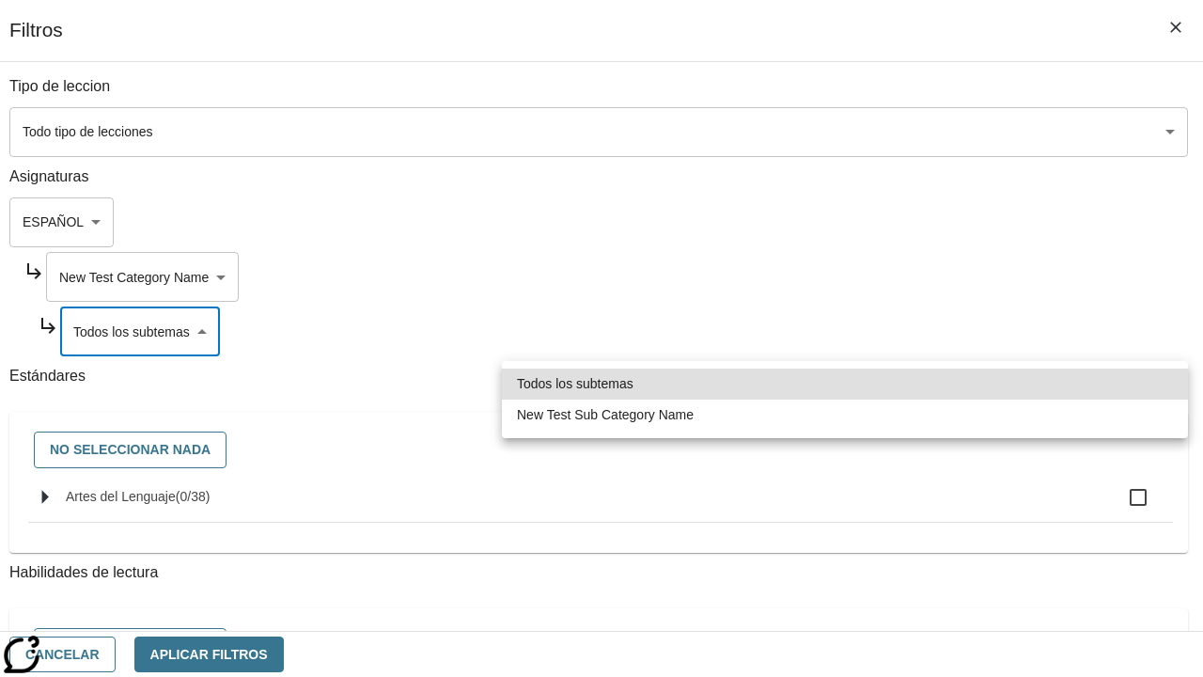
type input "2232"
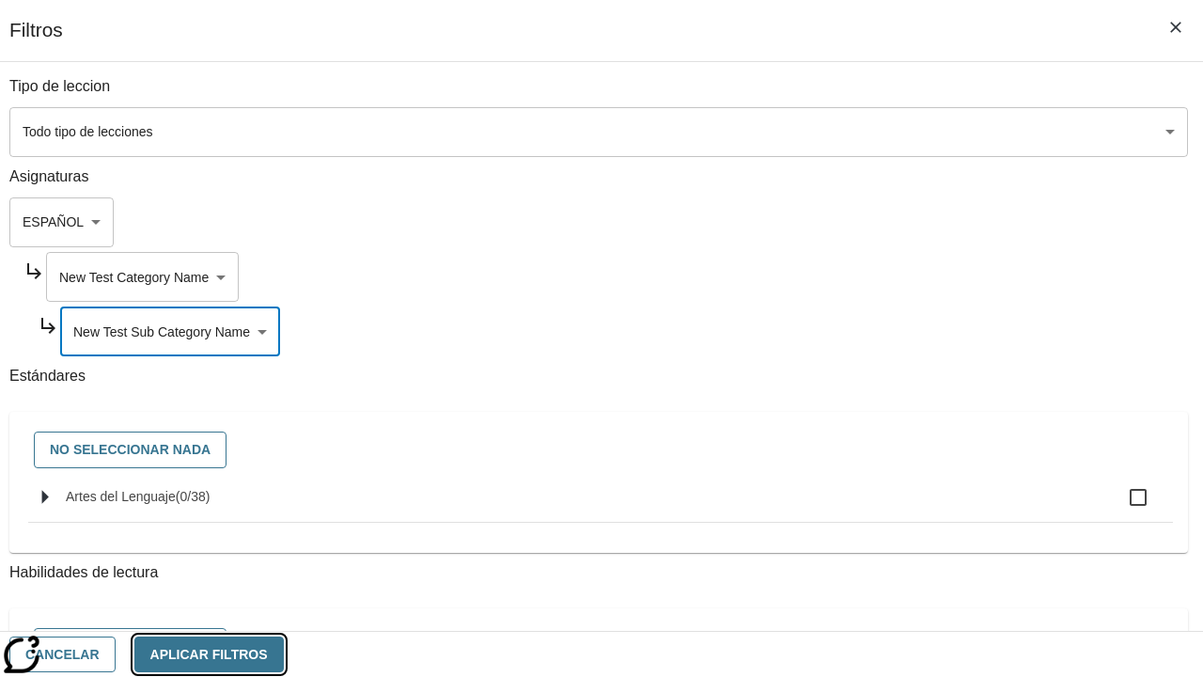
click at [284, 653] on button "Aplicar Filtros" at bounding box center [208, 654] width 149 height 37
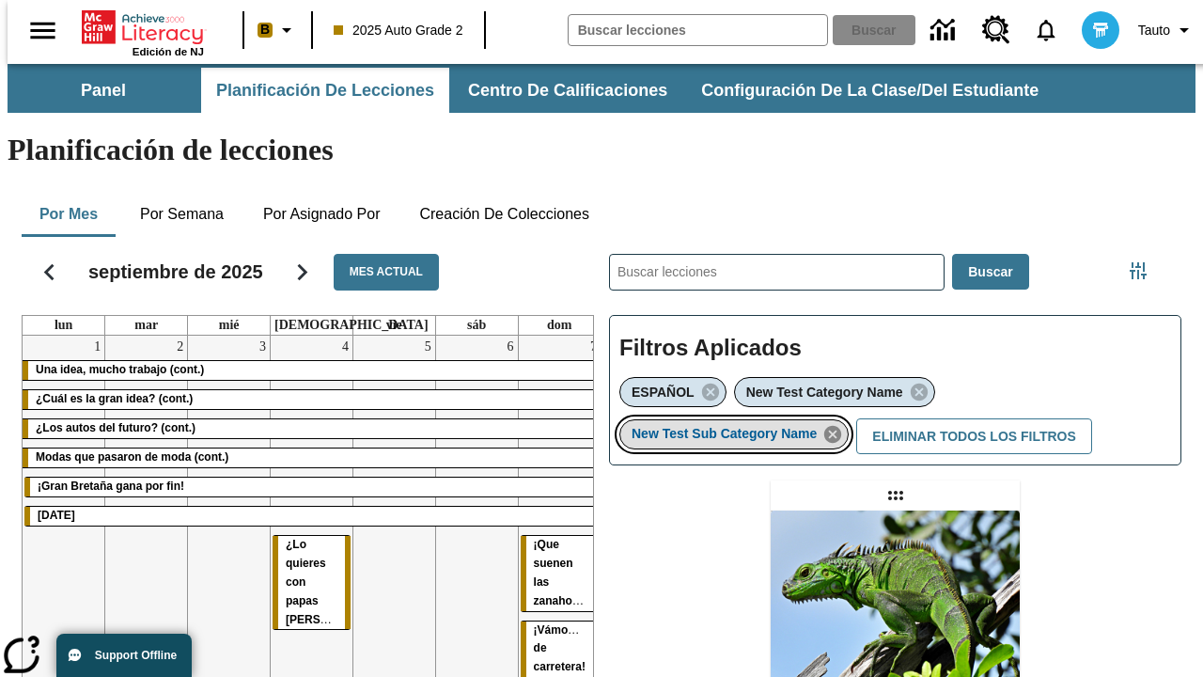
click at [839, 424] on icon "Eliminar New Test Sub Category Name el ítem seleccionado del filtro" at bounding box center [833, 434] width 21 height 21
